Goal: Obtain resource: Download file/media

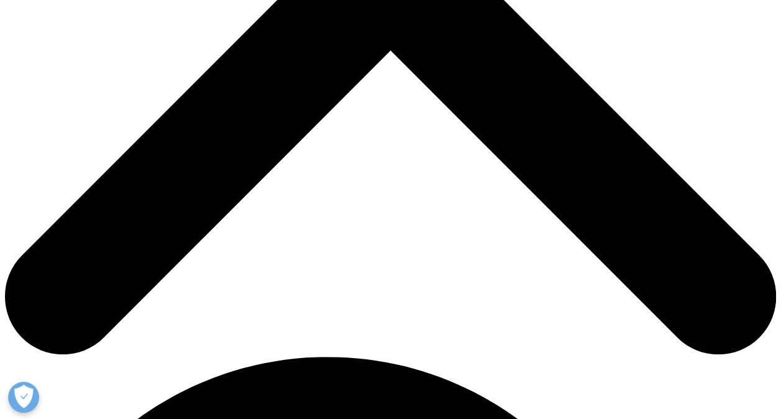
scroll to position [224, 733]
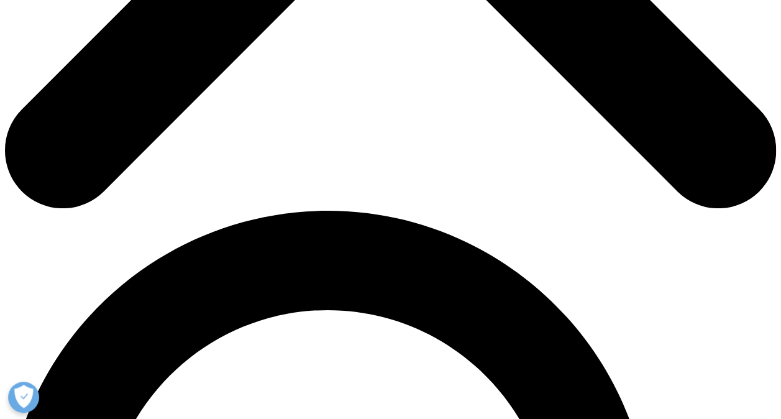
scroll to position [563, 0]
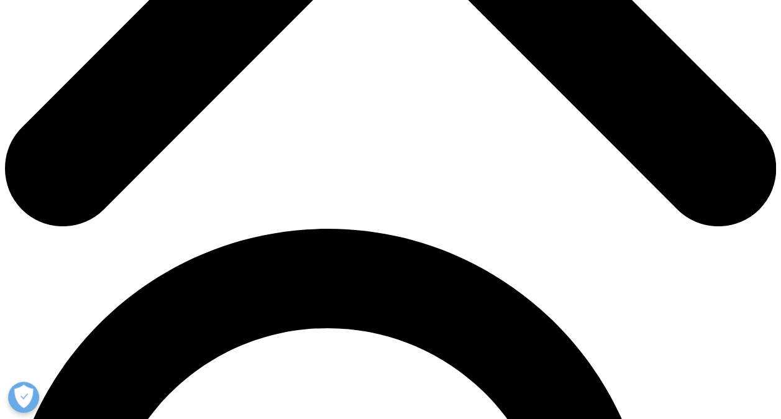
type input "[PERSON_NAME]"
type input "[EMAIL_ADDRESS][DOMAIN_NAME]"
select select "[GEOGRAPHIC_DATA]"
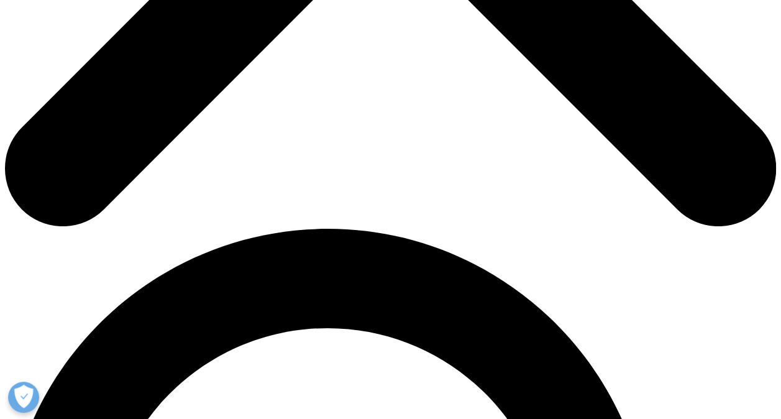
type input "[GEOGRAPHIC_DATA]"
type input "Student/Trainee"
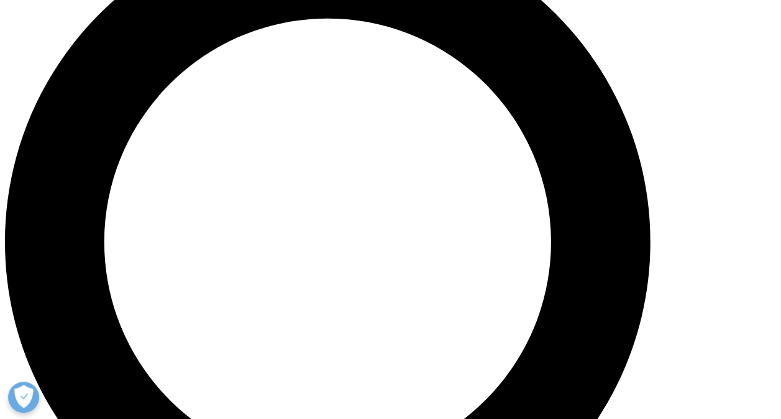
scroll to position [866, 0]
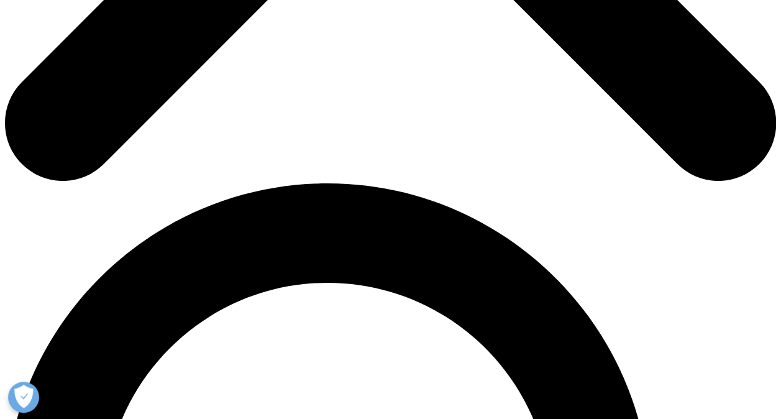
scroll to position [224, 733]
